Goal: Task Accomplishment & Management: Use online tool/utility

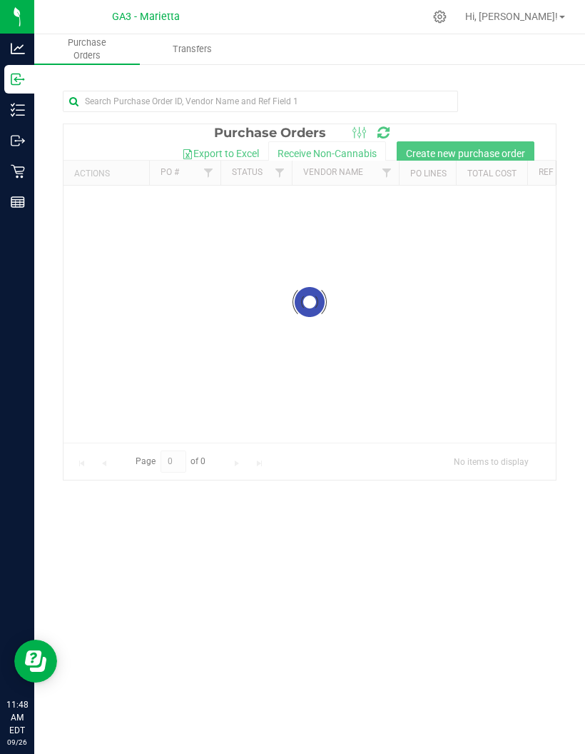
click at [0, 0] on p "Inventory" at bounding box center [0, 0] width 0 height 0
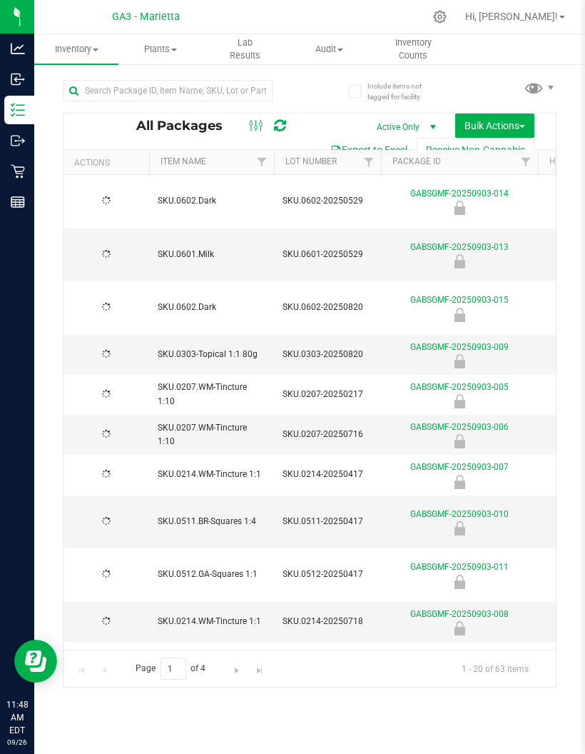
type input "[DATE]"
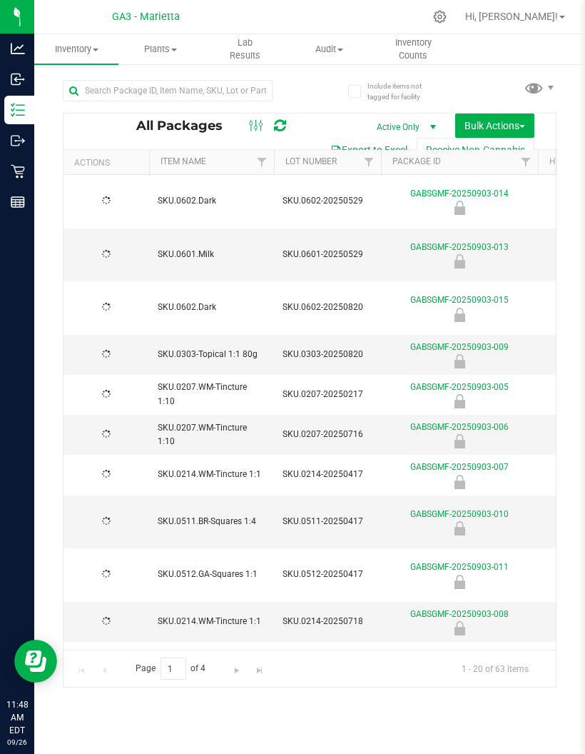
type input "[DATE]"
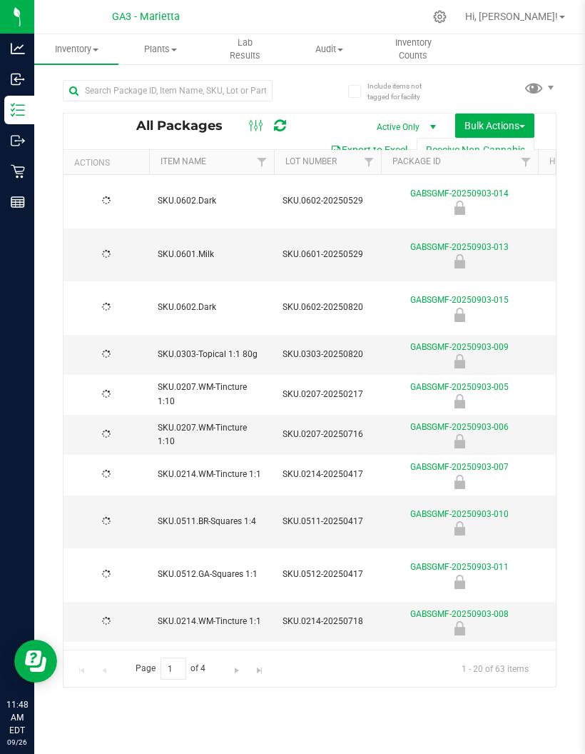
type input "[DATE]"
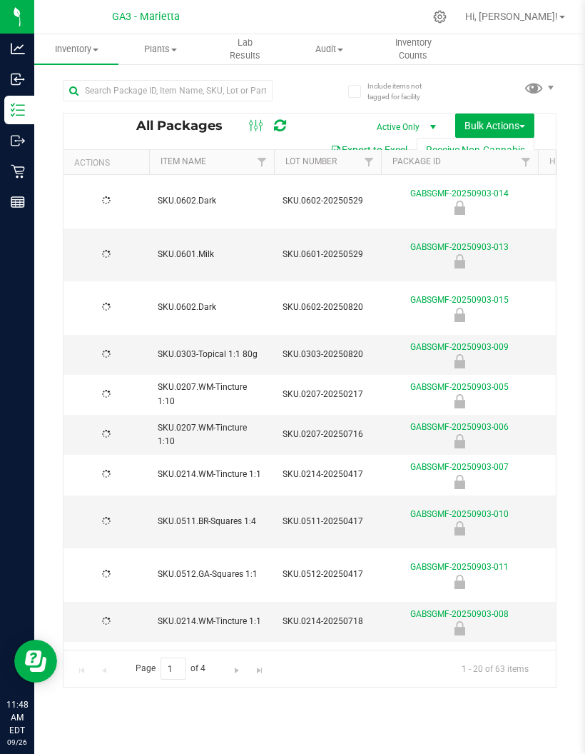
type input "[DATE]"
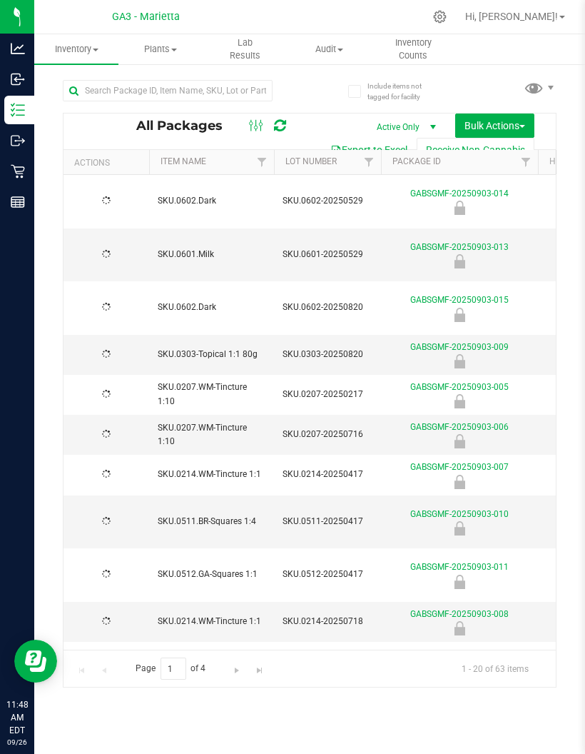
type input "[DATE]"
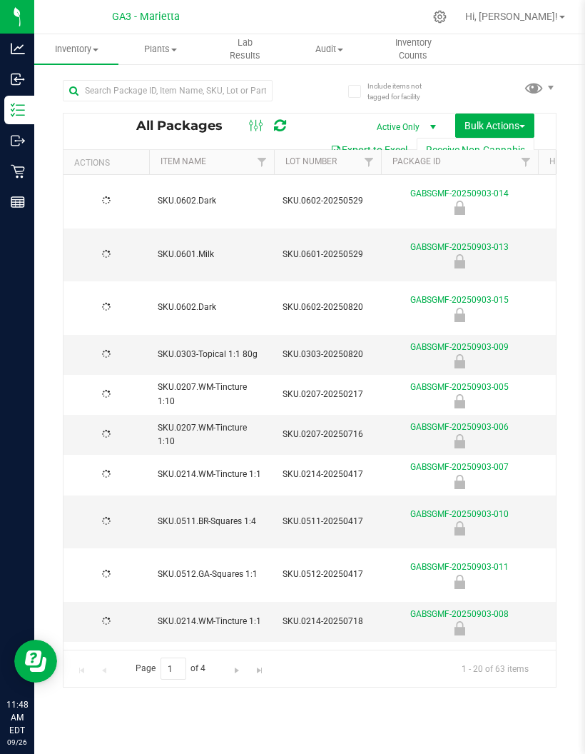
type input "[DATE]"
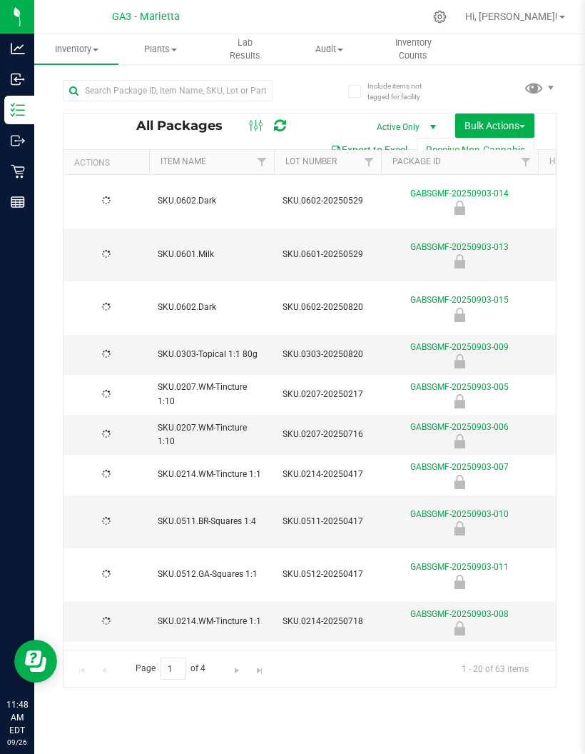
type input "[DATE]"
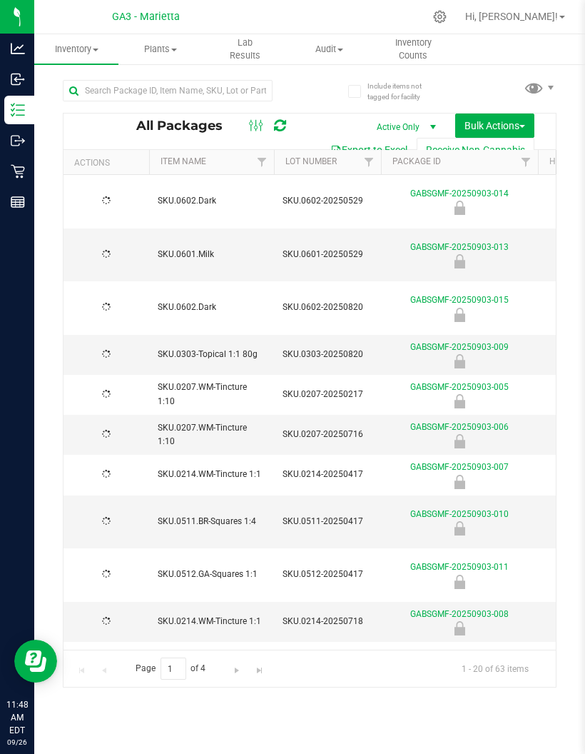
type input "[DATE]"
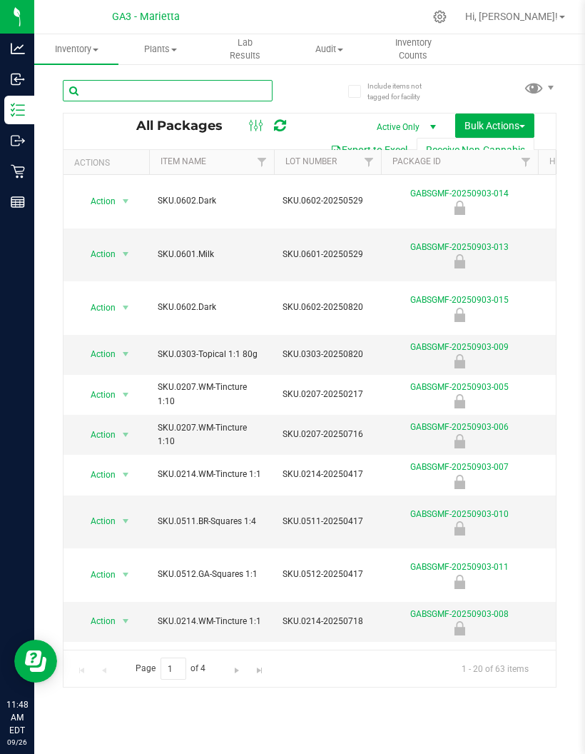
click at [225, 91] on input "text" at bounding box center [168, 90] width 210 height 21
type input "511"
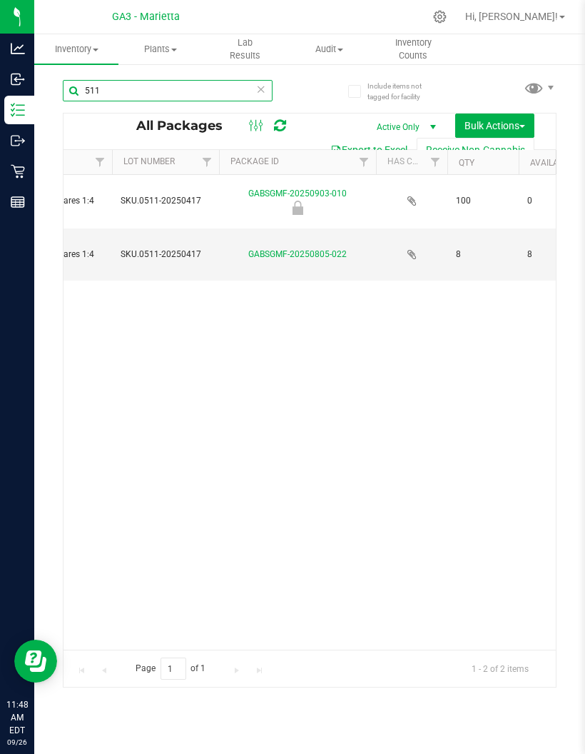
scroll to position [0, 158]
